Goal: Information Seeking & Learning: Learn about a topic

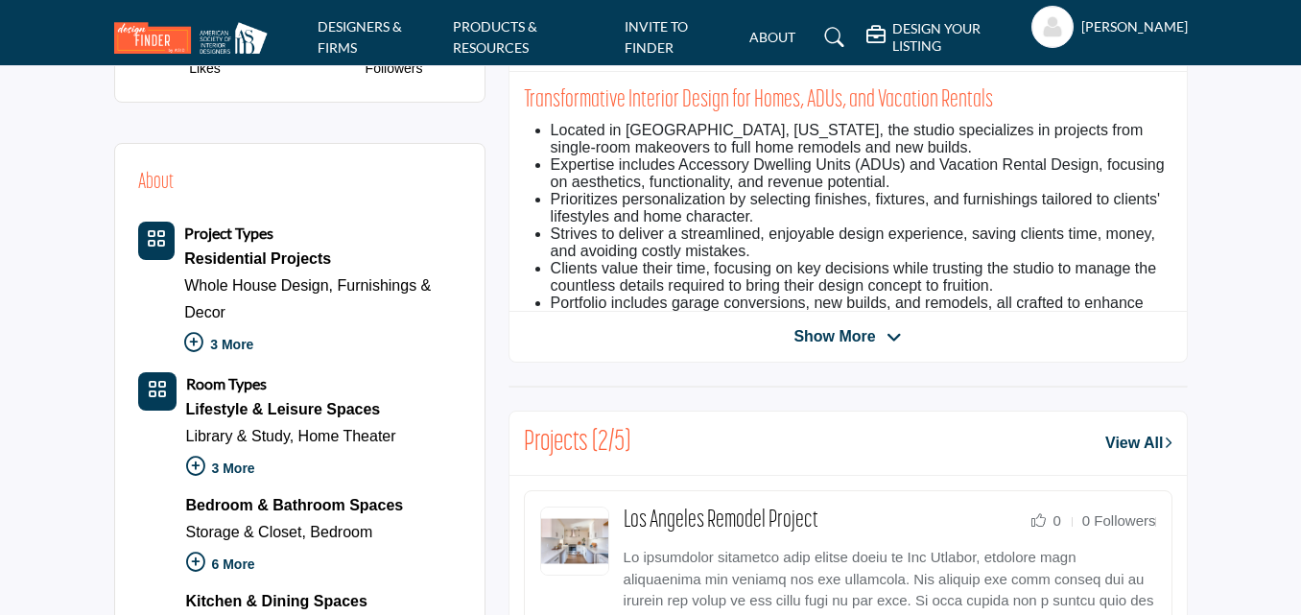
scroll to position [545, 0]
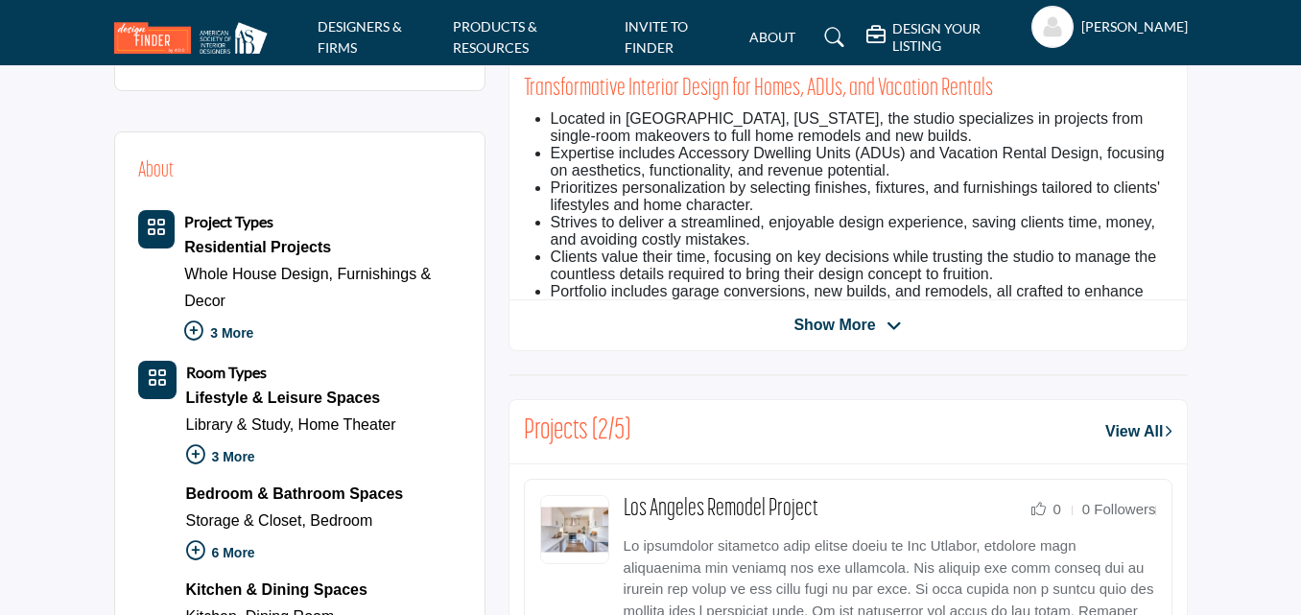
click at [716, 449] on div "Projects (2/5) View All" at bounding box center [847, 432] width 677 height 64
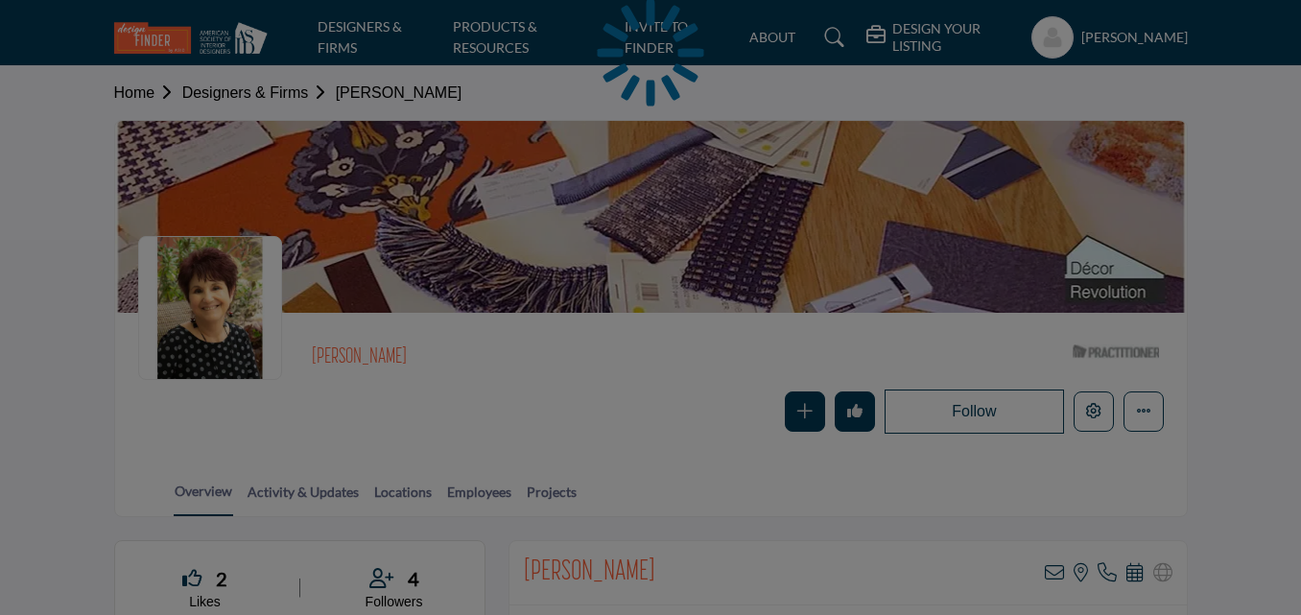
click at [541, 491] on div at bounding box center [650, 307] width 1301 height 615
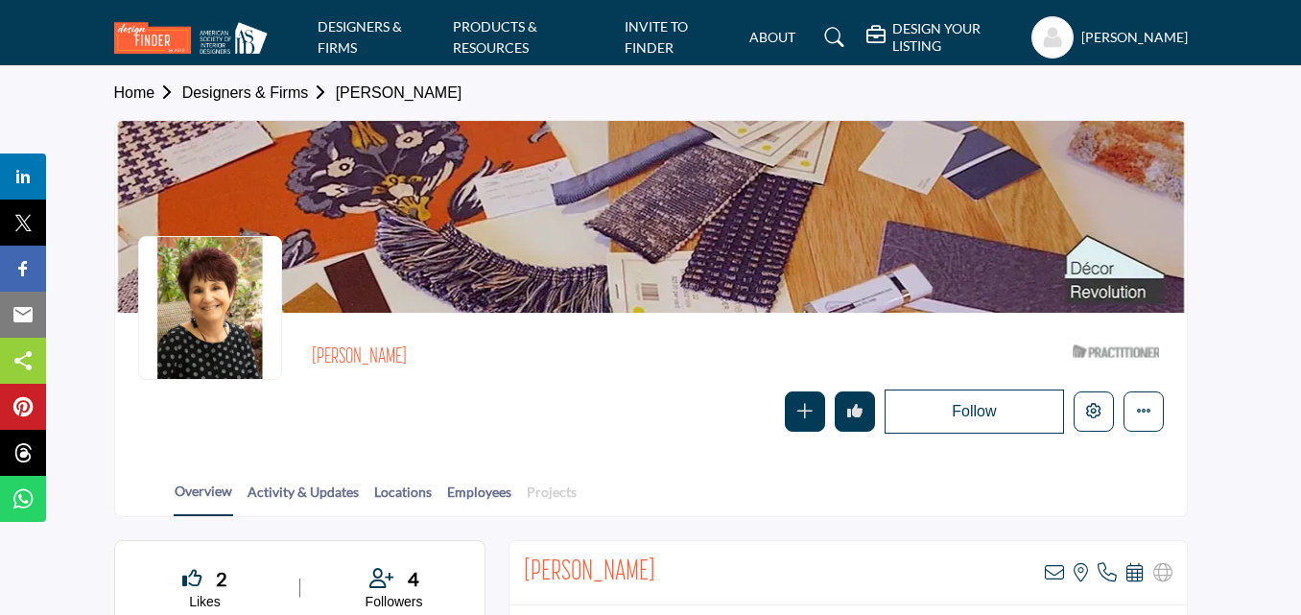
click at [533, 496] on link "Projects" at bounding box center [552, 499] width 52 height 34
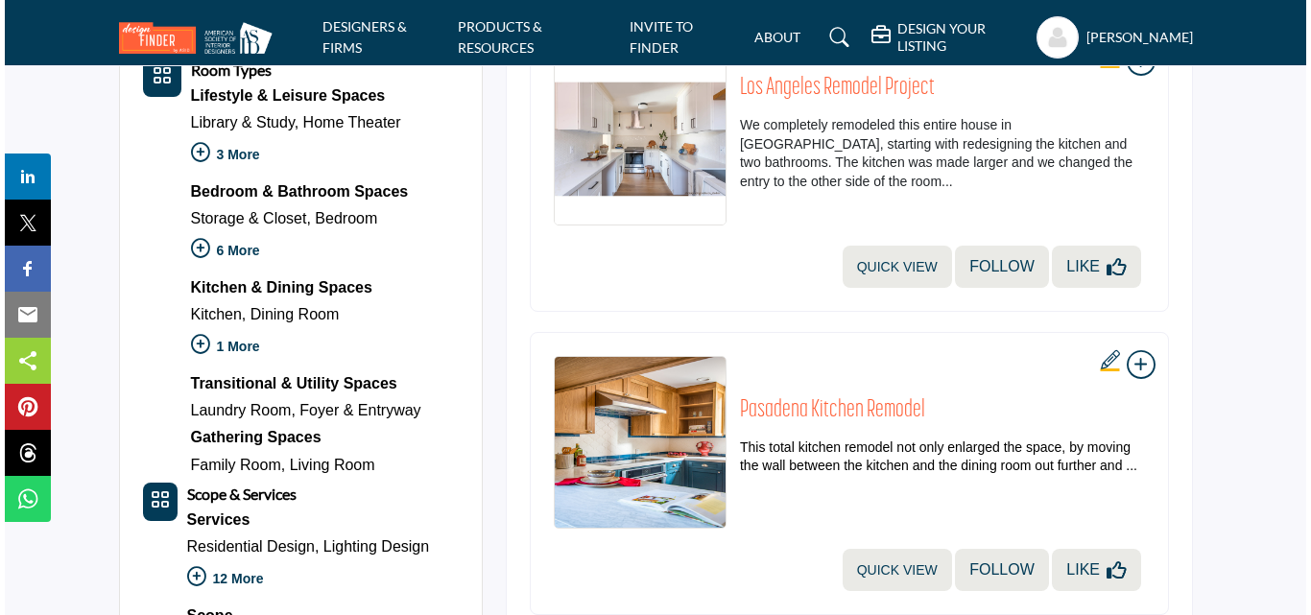
scroll to position [830, 0]
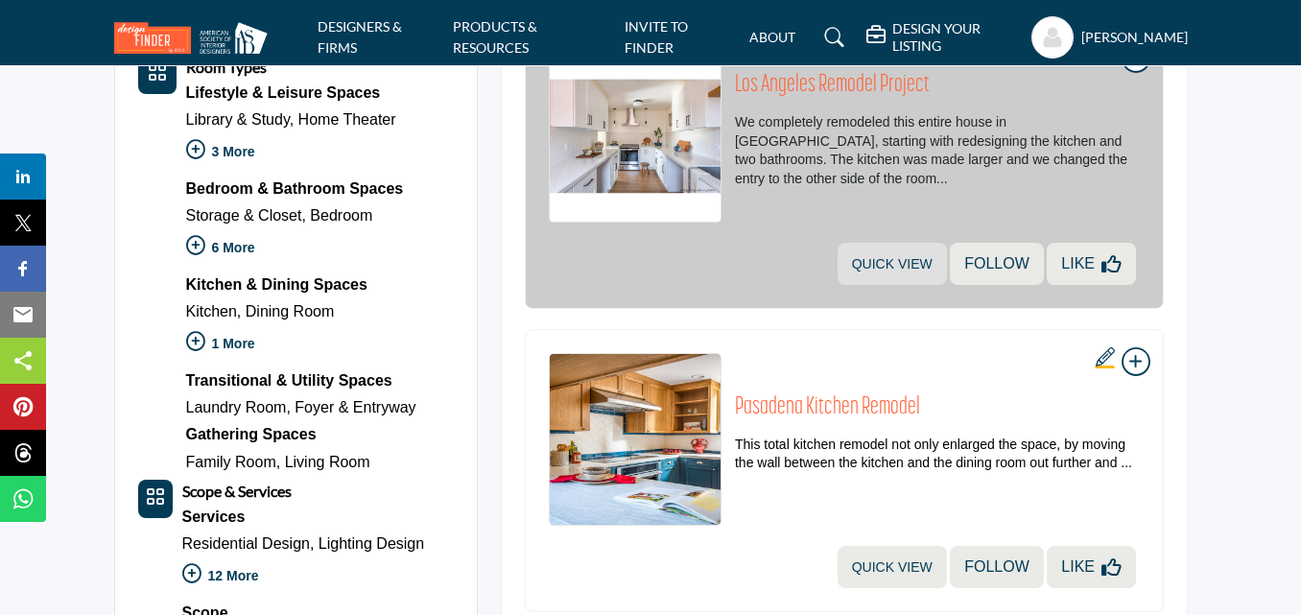
click at [894, 263] on link "Quick view" at bounding box center [892, 264] width 109 height 42
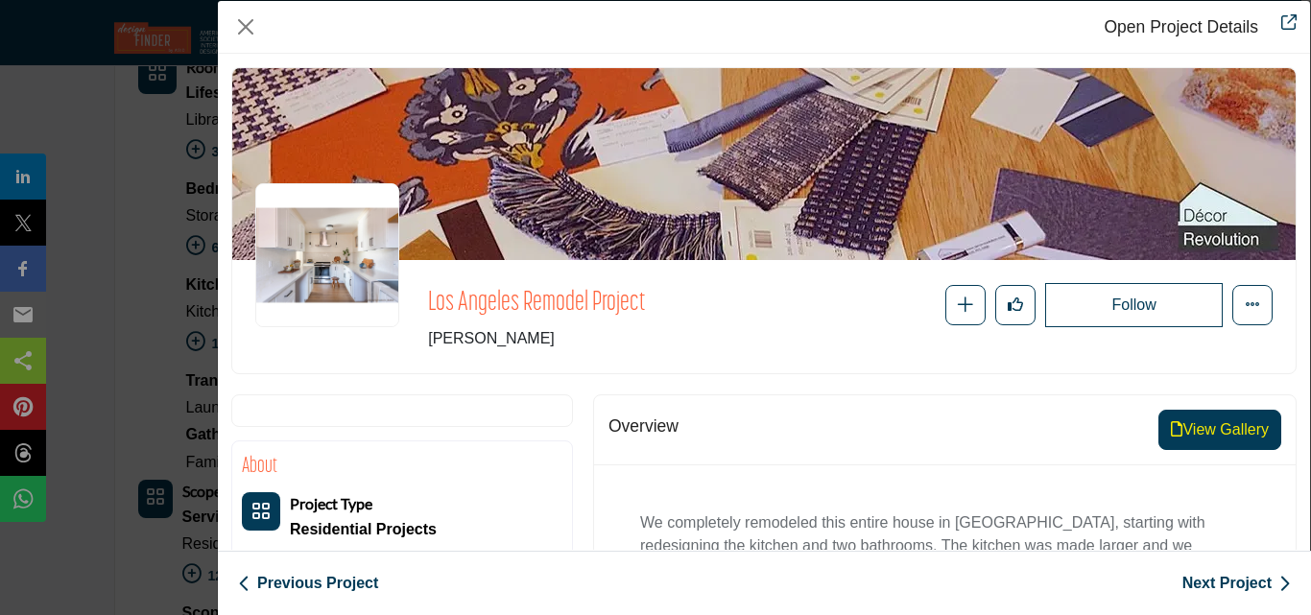
click at [1217, 438] on button "View Gallery" at bounding box center [1219, 430] width 123 height 40
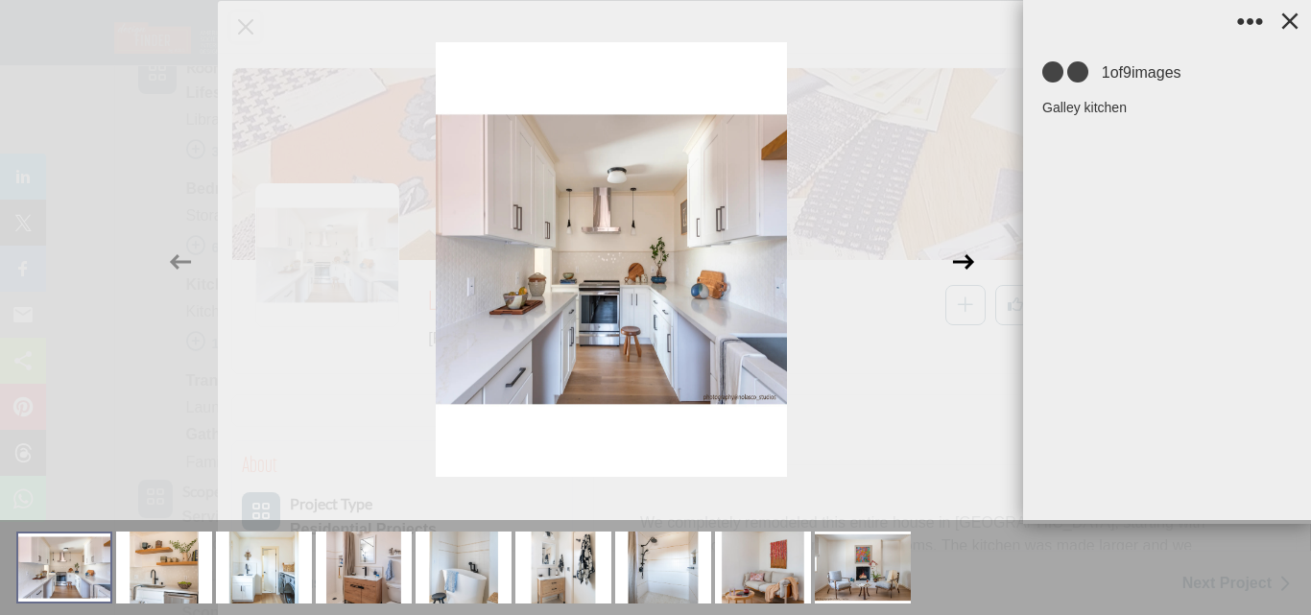
click at [967, 267] on icon at bounding box center [963, 261] width 21 height 15
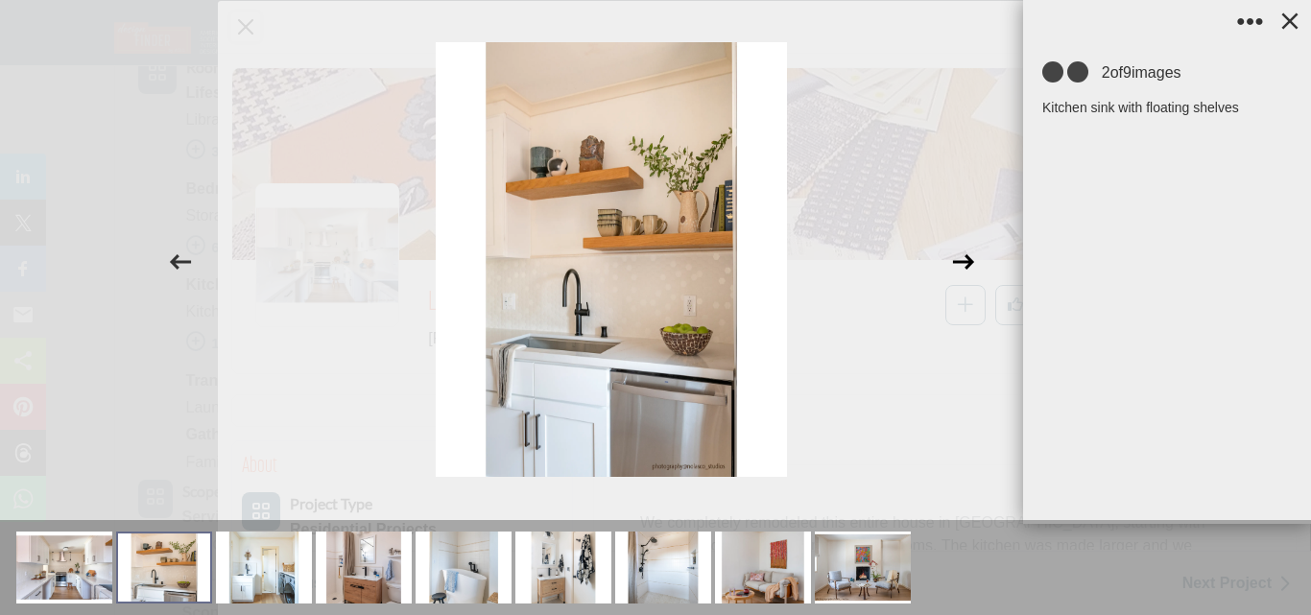
click at [967, 267] on icon at bounding box center [963, 261] width 21 height 15
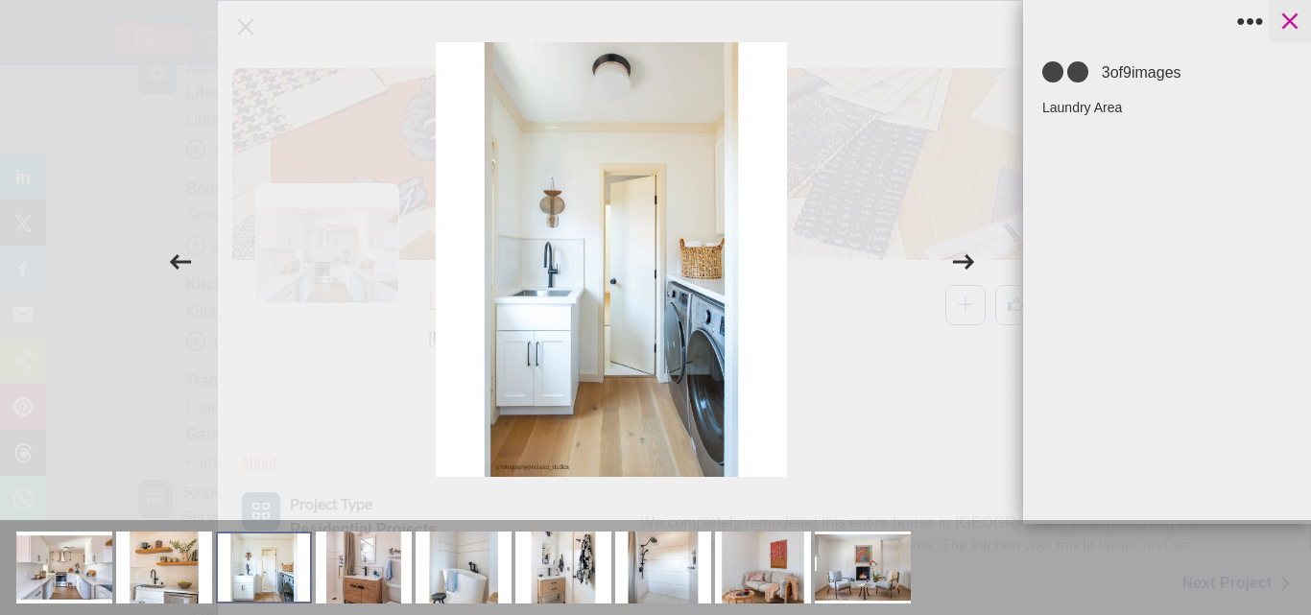
click at [1297, 28] on icon at bounding box center [1290, 21] width 16 height 16
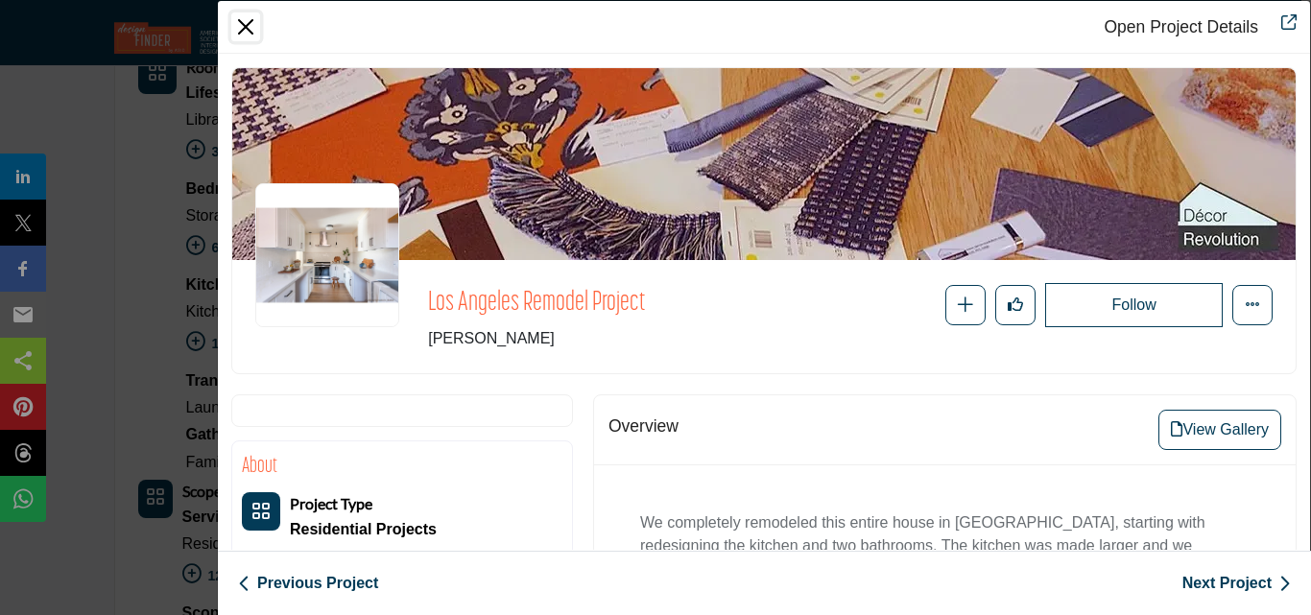
click at [247, 26] on button "Close" at bounding box center [245, 26] width 29 height 29
